Goal: Find specific page/section: Find specific page/section

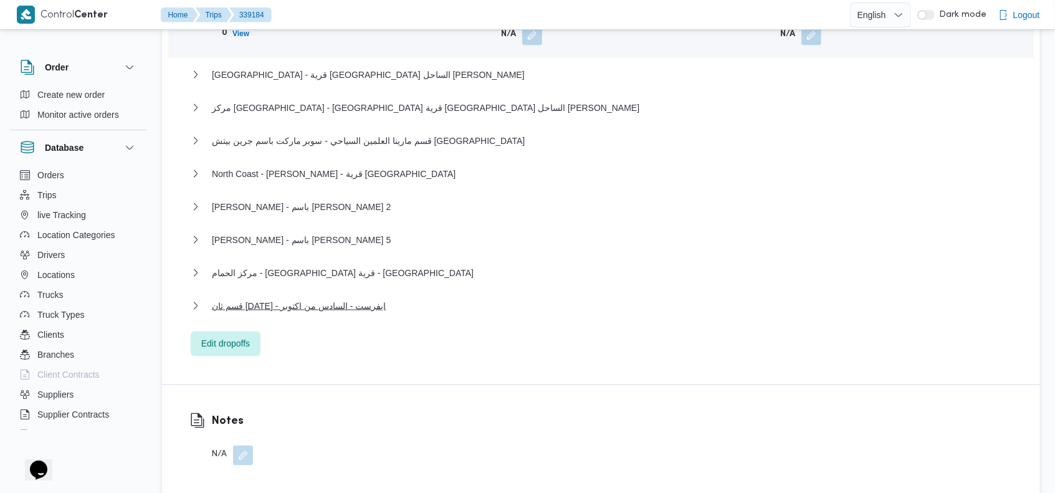
scroll to position [1265, 0]
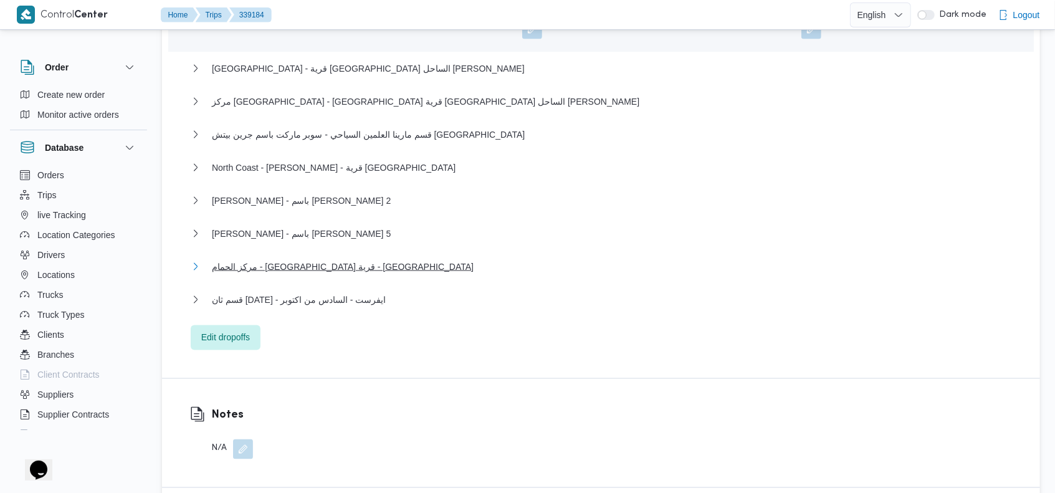
click at [318, 259] on span "مركز الحمام - [GEOGRAPHIC_DATA] قرية - [GEOGRAPHIC_DATA]" at bounding box center [343, 266] width 262 height 15
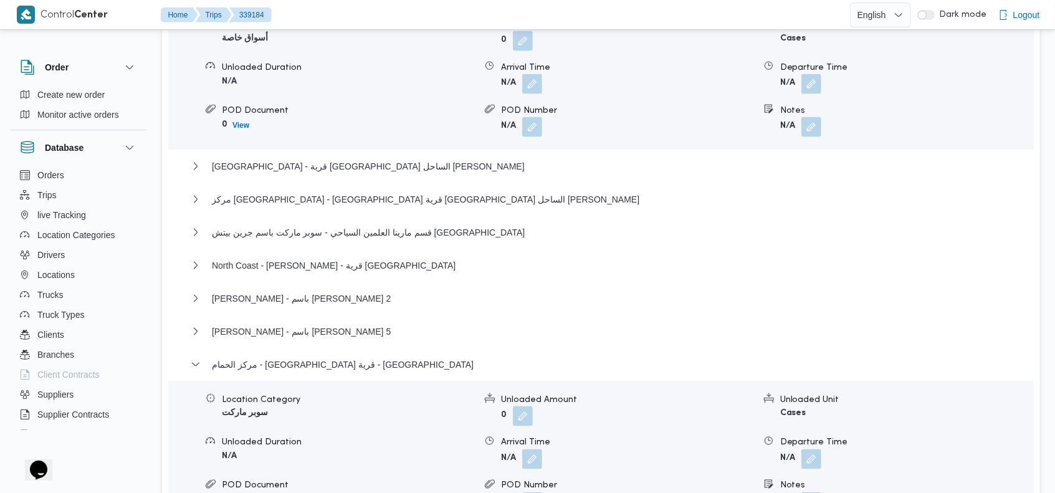
scroll to position [1158, 0]
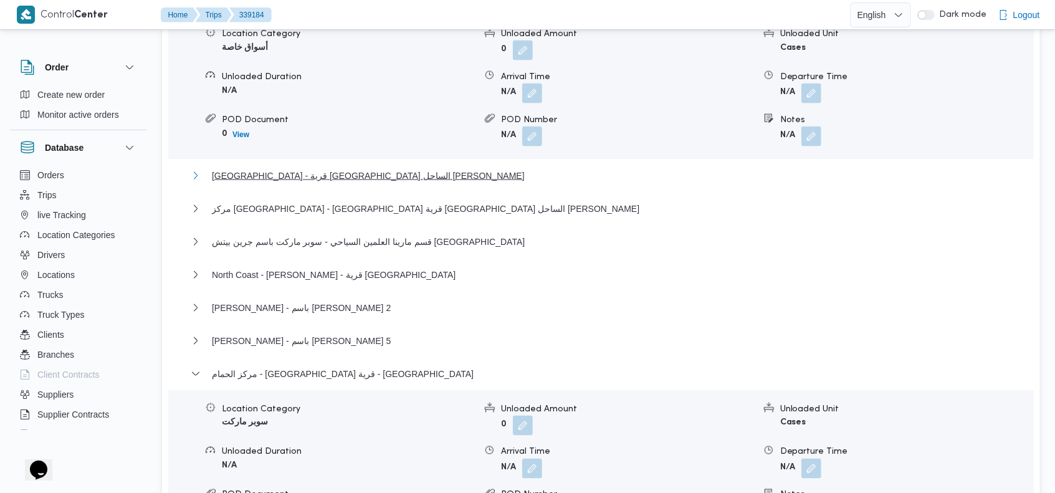
click at [354, 168] on span "North Coast - قرية ريماس الساحل الشمالى" at bounding box center [368, 175] width 313 height 15
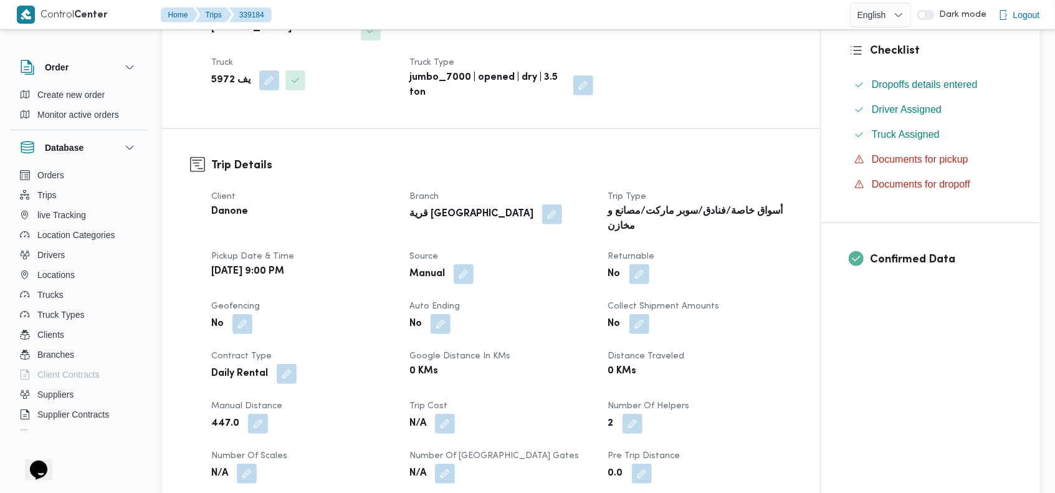
scroll to position [0, 0]
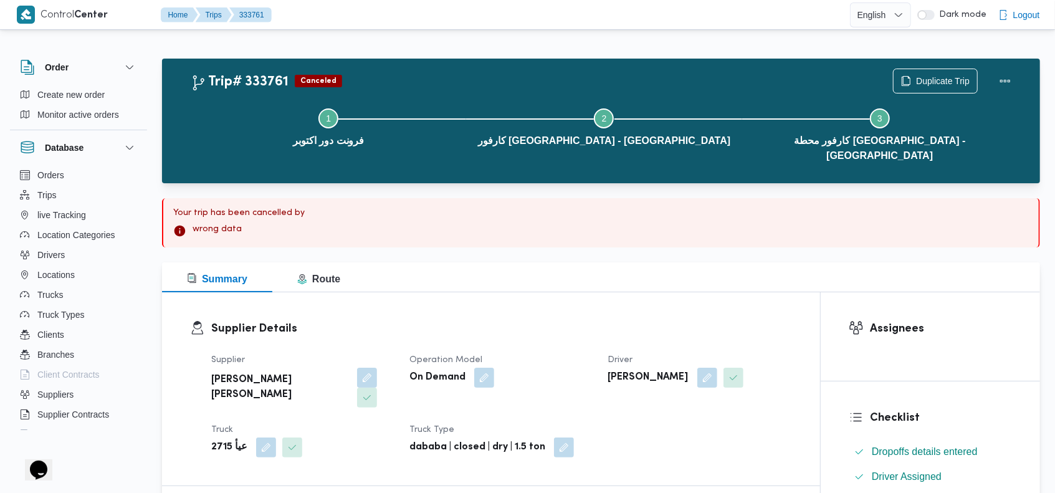
click at [538, 59] on div "Trip# 333761 Canceled Duplicate Trip Step 1 is incomplete 1 فرونت دور اكتوبر St…" at bounding box center [601, 121] width 878 height 125
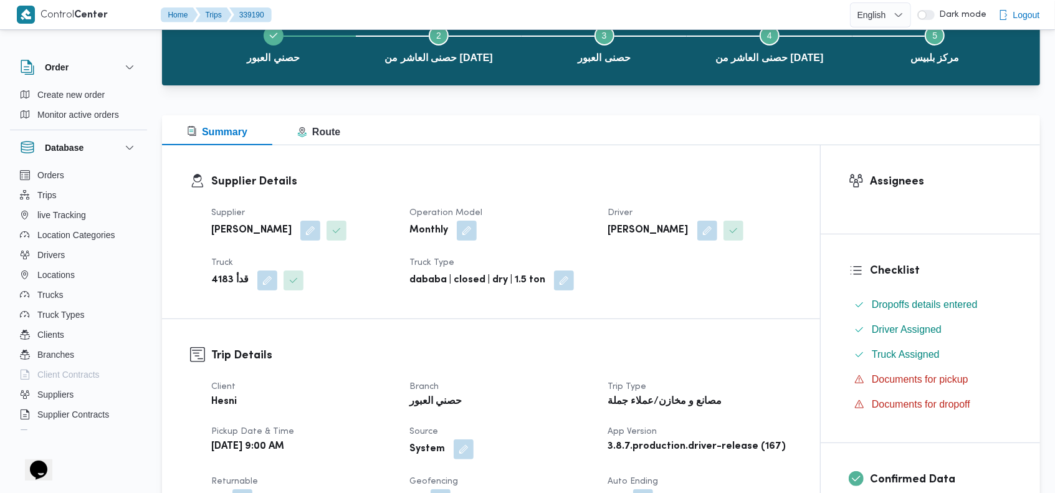
scroll to position [133, 0]
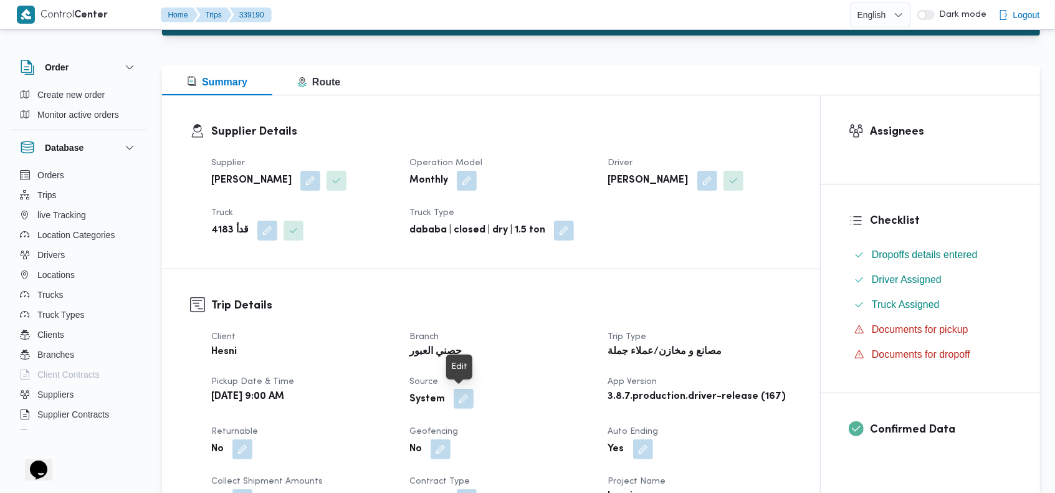
click at [459, 397] on button "button" at bounding box center [464, 399] width 20 height 20
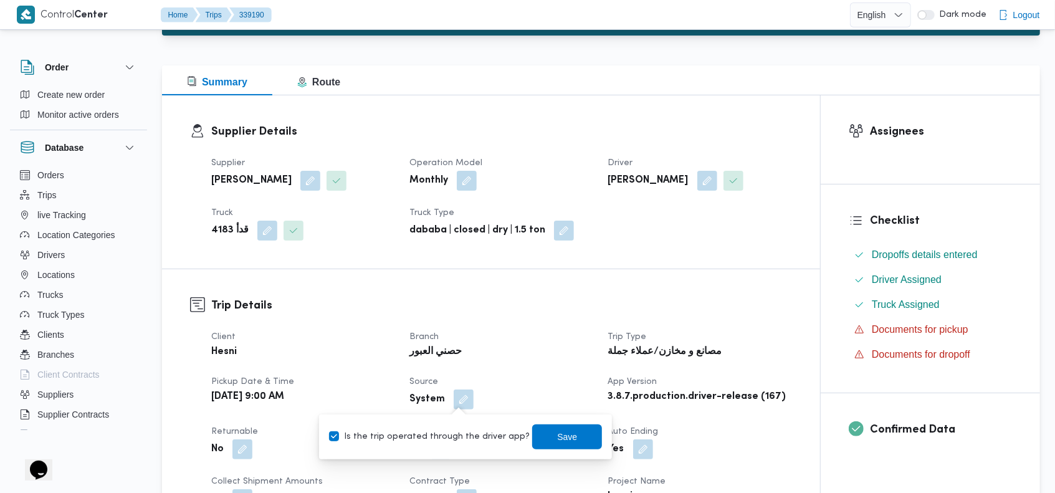
click at [391, 431] on label "Is the trip operated through the driver app?" at bounding box center [429, 436] width 201 height 15
checkbox input "false"
click at [557, 429] on span "Save" at bounding box center [567, 436] width 20 height 15
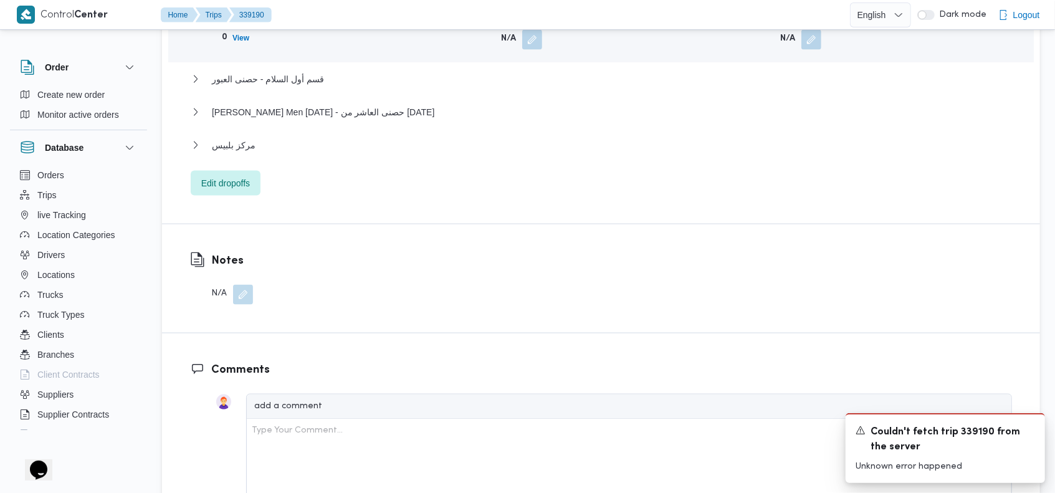
scroll to position [1725, 0]
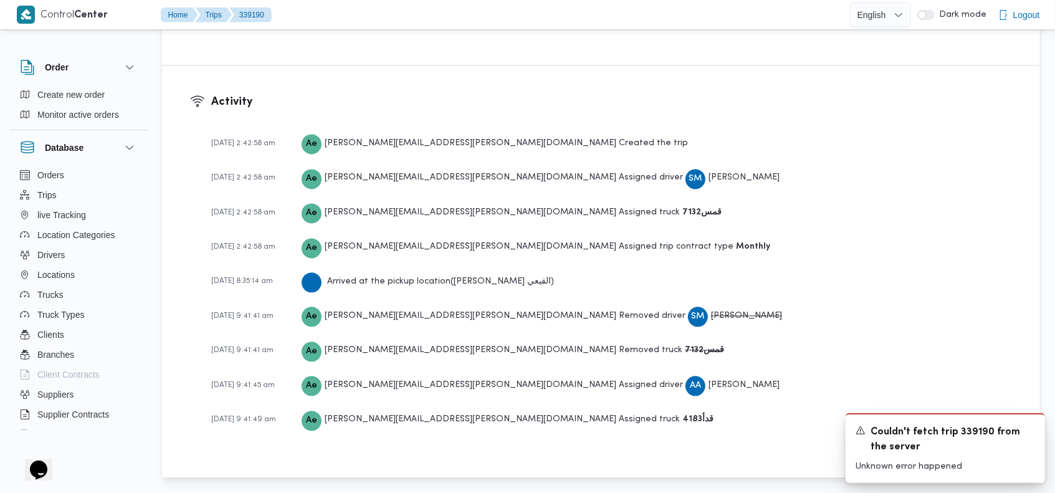
click at [489, 280] on div "Arrived at the pickup location ( أحمد شوقي القيعي )" at bounding box center [428, 281] width 252 height 22
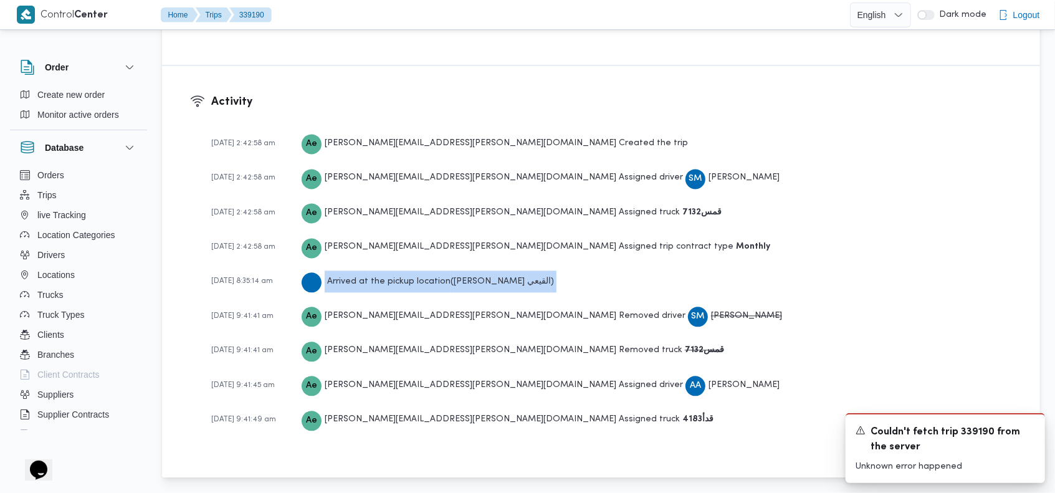
click at [489, 280] on div "Arrived at the pickup location ( أحمد شوقي القيعي )" at bounding box center [428, 281] width 252 height 22
click at [704, 239] on div "23-09-2025 2:42:58 am Ae ahmed.ebrahim@illa.com.eg Assigned trip contract type …" at bounding box center [611, 247] width 801 height 22
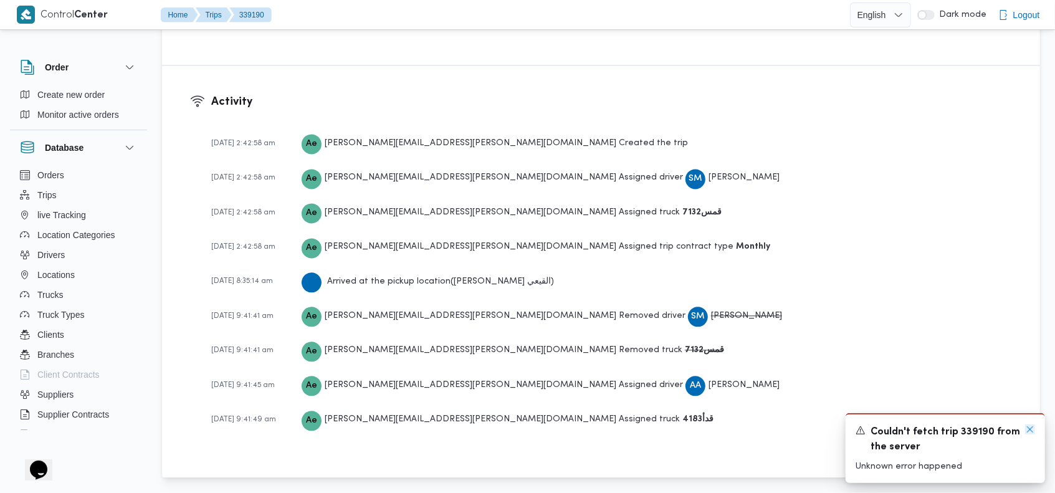
click at [1027, 429] on icon "Dismiss toast" at bounding box center [1030, 429] width 10 height 10
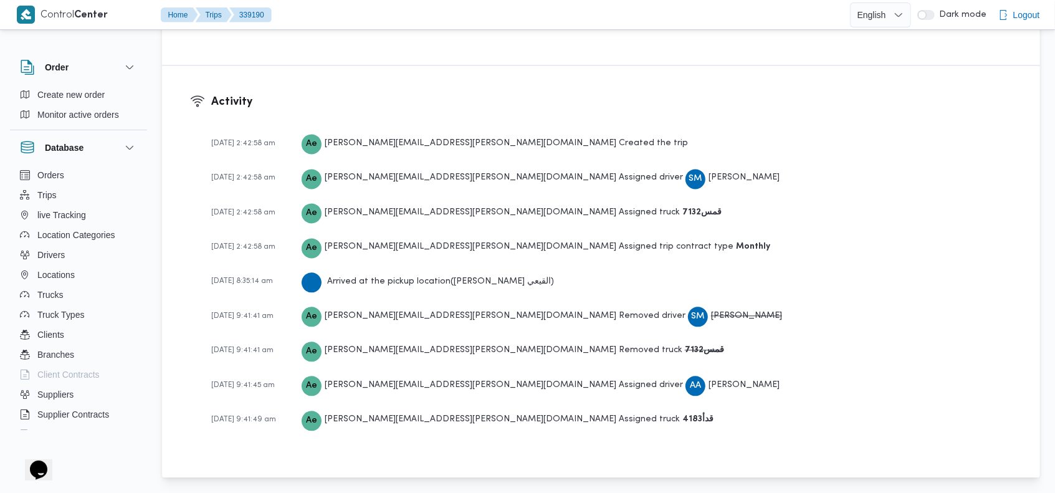
click at [490, 277] on div "Arrived at the pickup location ( أحمد شوقي القيعي )" at bounding box center [428, 281] width 252 height 22
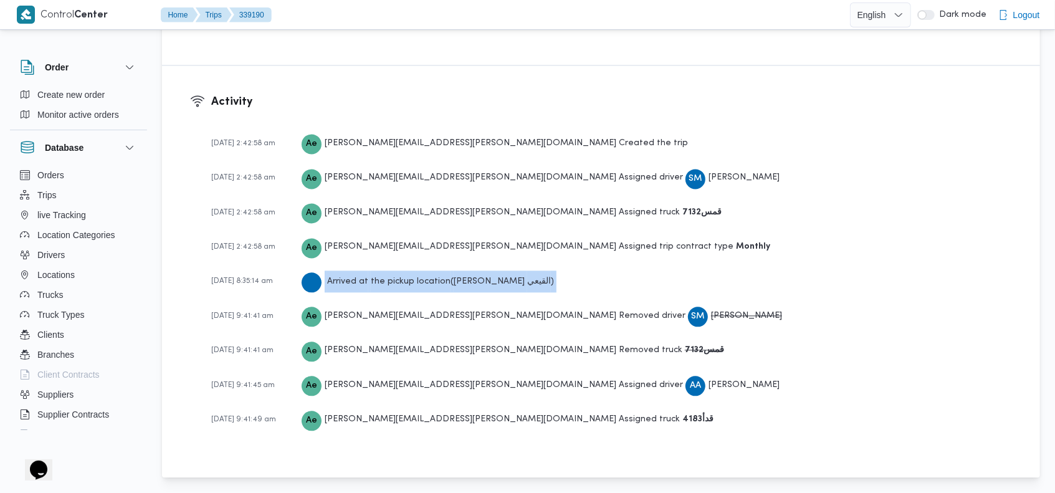
click at [490, 277] on div "Arrived at the pickup location ( أحمد شوقي القيعي )" at bounding box center [428, 281] width 252 height 22
copy div "Arrived at the pickup location ( أحمد شوقي القيعي )"
click at [77, 256] on button "Drivers" at bounding box center [78, 255] width 127 height 20
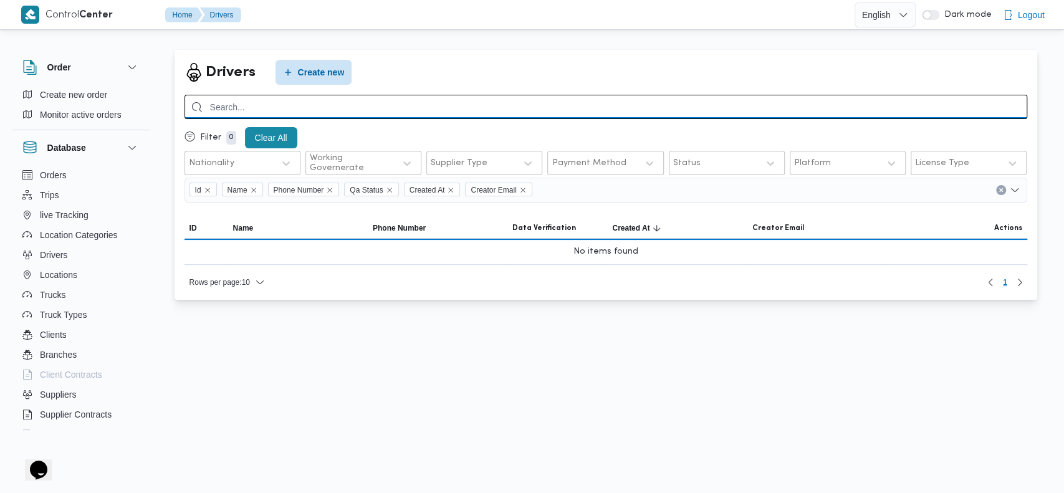
click at [838, 110] on input "search" at bounding box center [605, 107] width 843 height 24
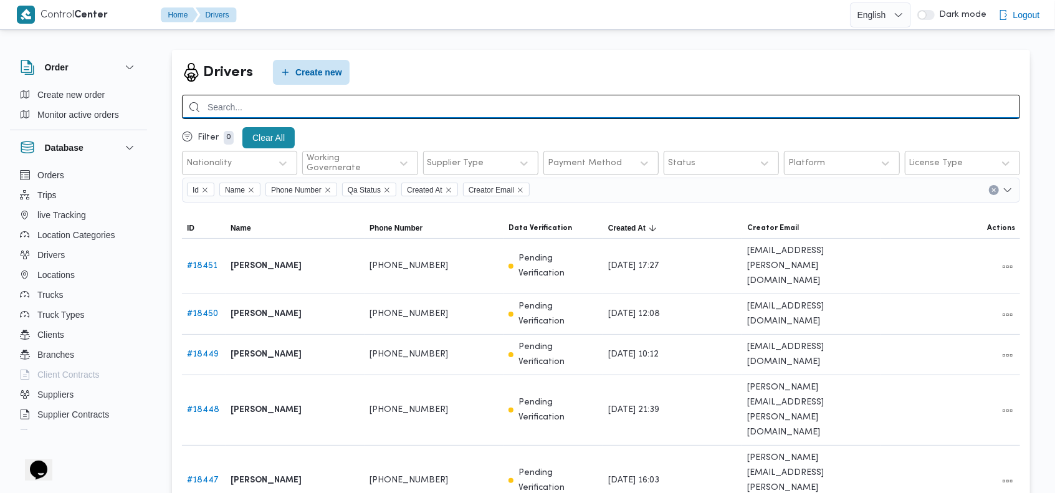
paste input "Arrived at the pickup location (أحمد شوقي القيعي)"
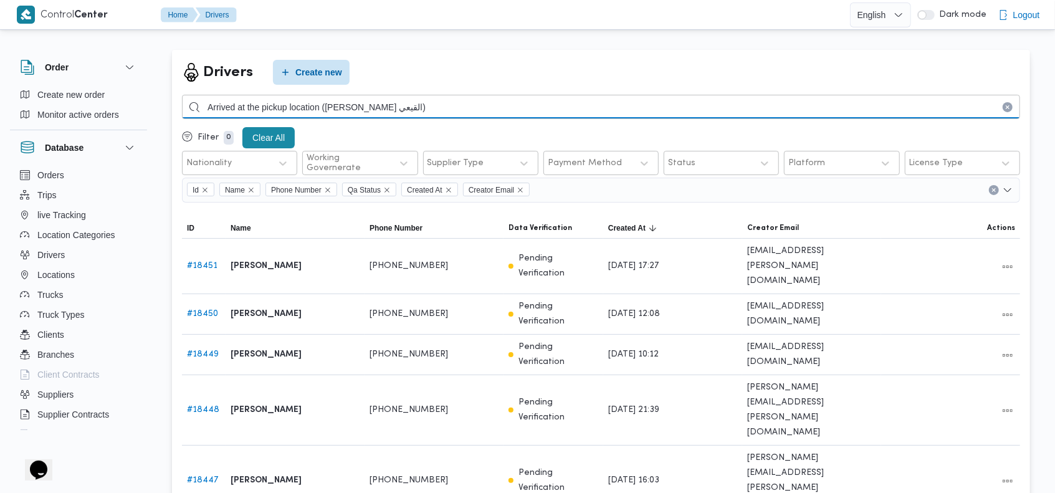
drag, startPoint x: 330, startPoint y: 107, endPoint x: 165, endPoint y: 105, distance: 165.1
click at [165, 105] on div "Drivers Create new Arrived at the pickup location (أحمد شوقي القيعي) Filter 0 C…" at bounding box center [601, 402] width 878 height 724
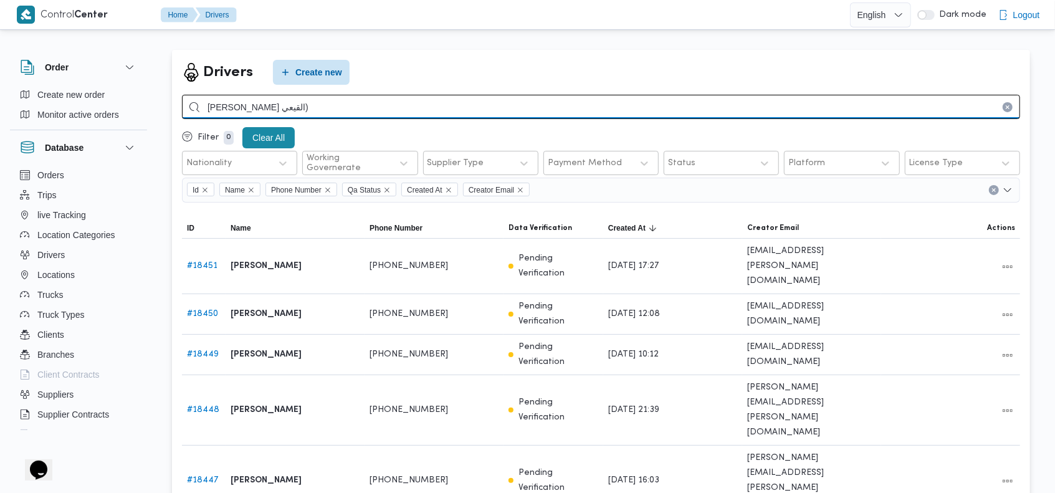
drag, startPoint x: 276, startPoint y: 106, endPoint x: 284, endPoint y: 106, distance: 8.1
click at [284, 106] on input "أحمد شوقي القيعي)" at bounding box center [601, 107] width 838 height 24
type input "[PERSON_NAME]"
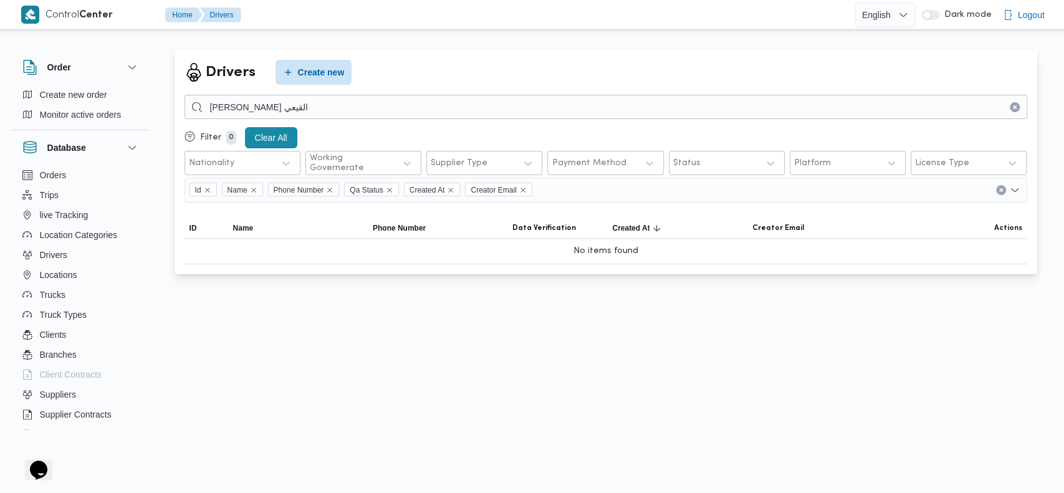
click at [490, 51] on div "Drivers Create new أحمد شوقي القيعي Filter 0 Clear All Nationality Working Gove…" at bounding box center [605, 162] width 862 height 224
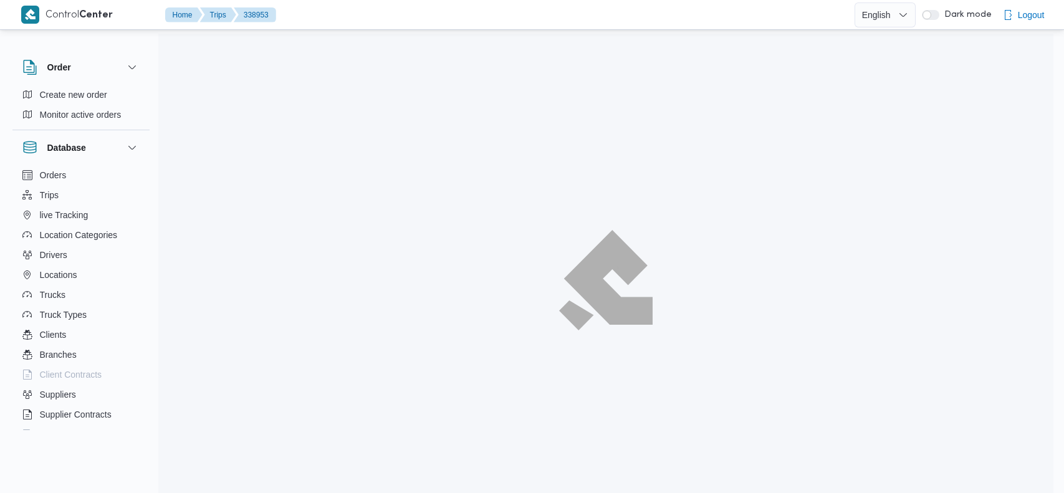
click at [594, 12] on div at bounding box center [567, 14] width 573 height 29
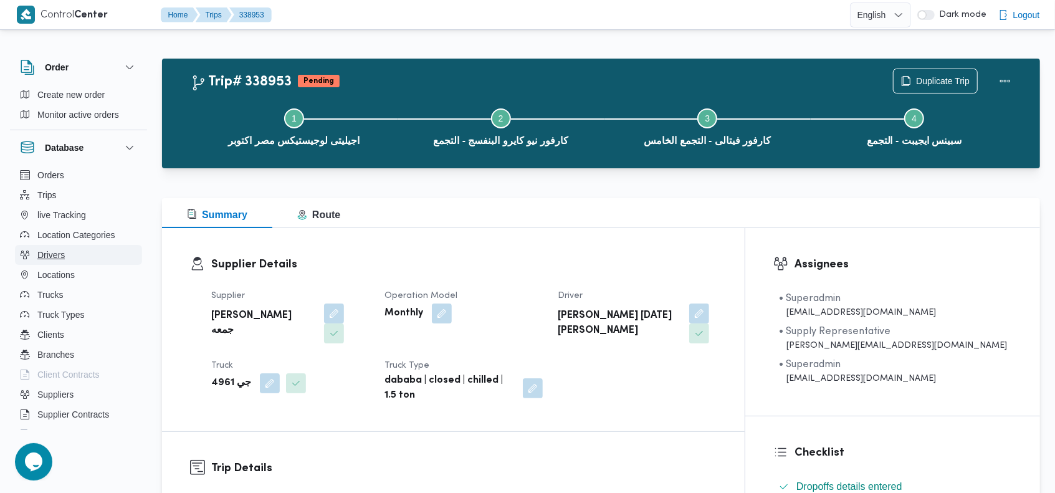
click at [85, 250] on button "Drivers" at bounding box center [78, 255] width 127 height 20
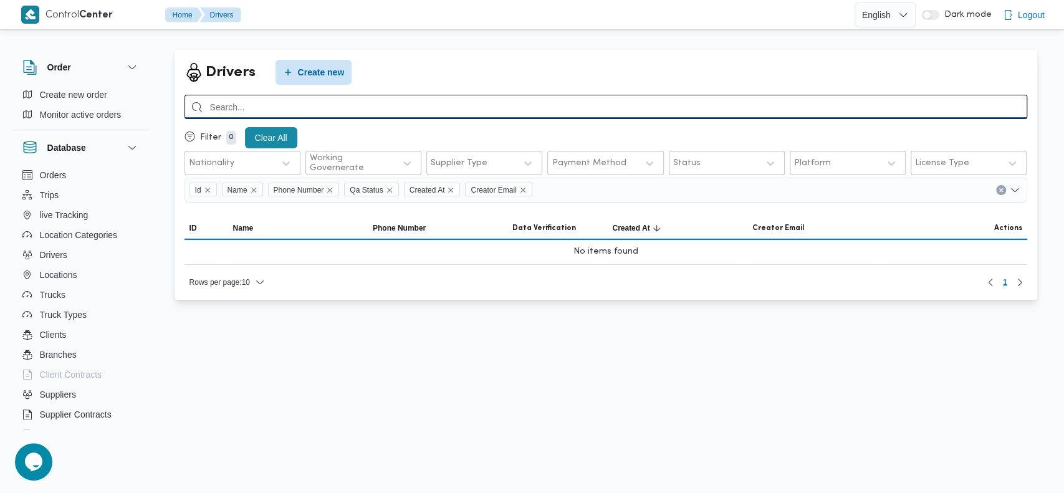
click at [827, 101] on input "search" at bounding box center [605, 107] width 843 height 24
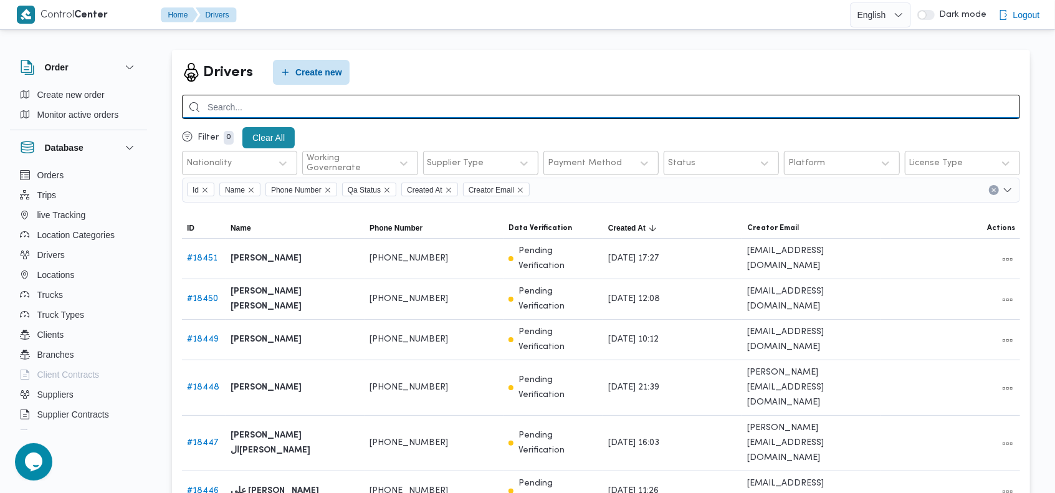
paste input "حسام حسن زين جمعه"
type input "حسام حسن زين جمعه"
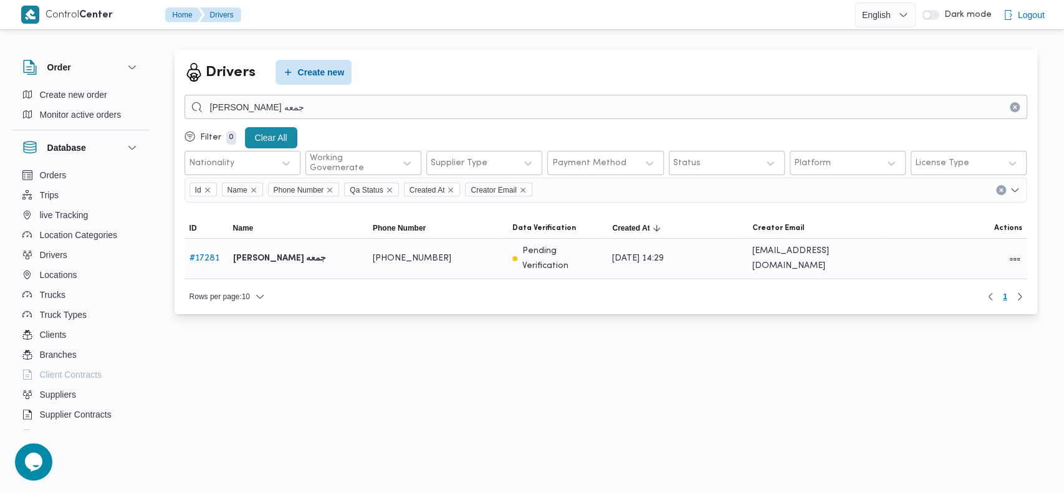
click at [206, 254] on link "# 17281" at bounding box center [204, 258] width 30 height 8
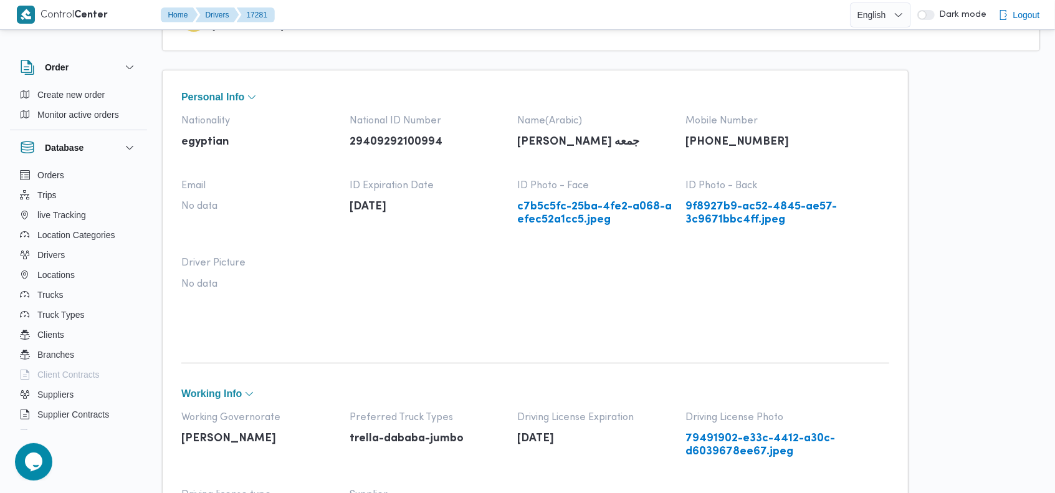
scroll to position [55, 0]
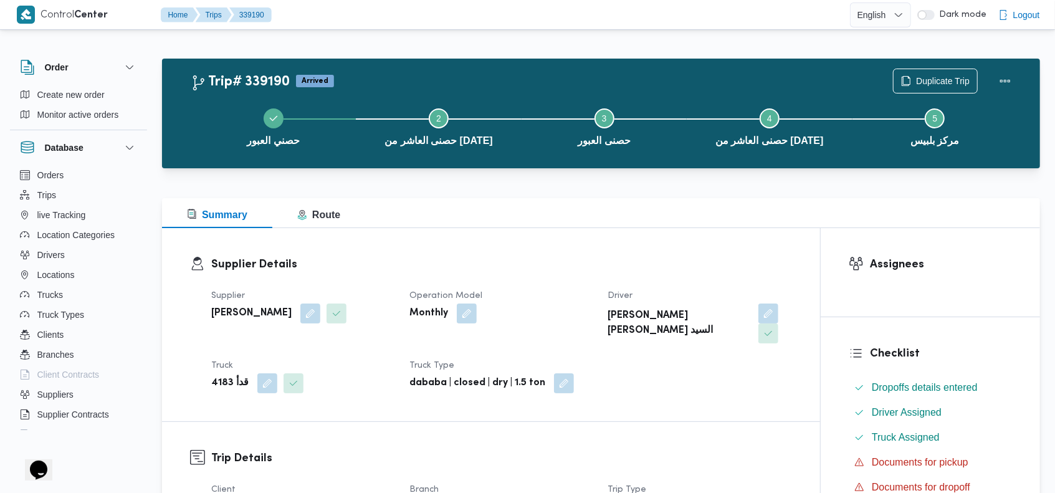
click at [404, 89] on div "حصني العبور Step 2 is incomplete 2 حصنى العاشر من رمضان Step 3 is incomplete 3 …" at bounding box center [604, 126] width 842 height 80
